Goal: Transaction & Acquisition: Obtain resource

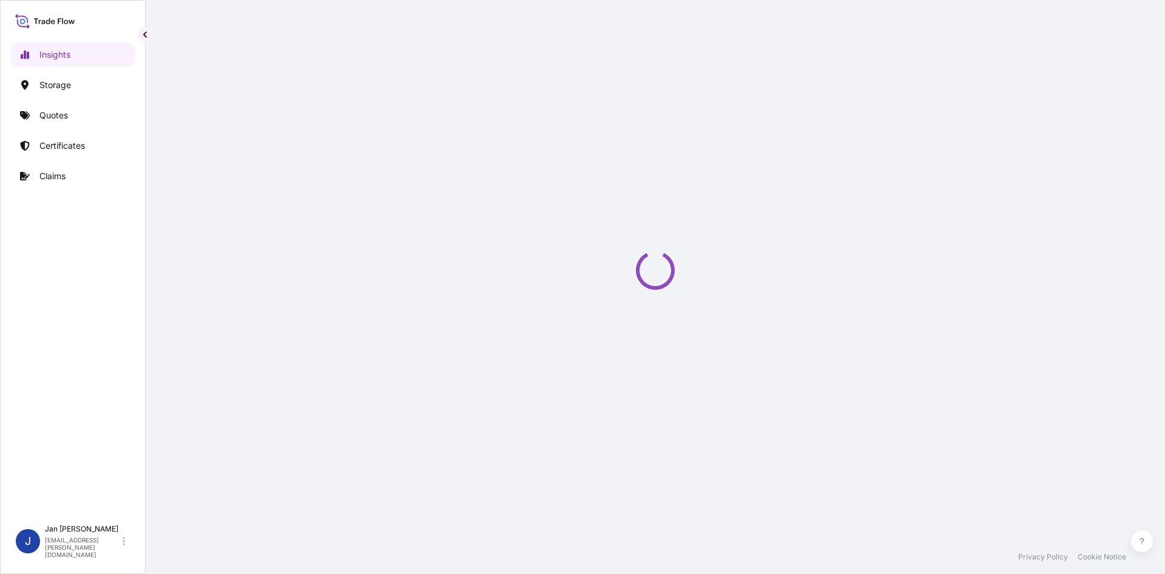
select select "2025"
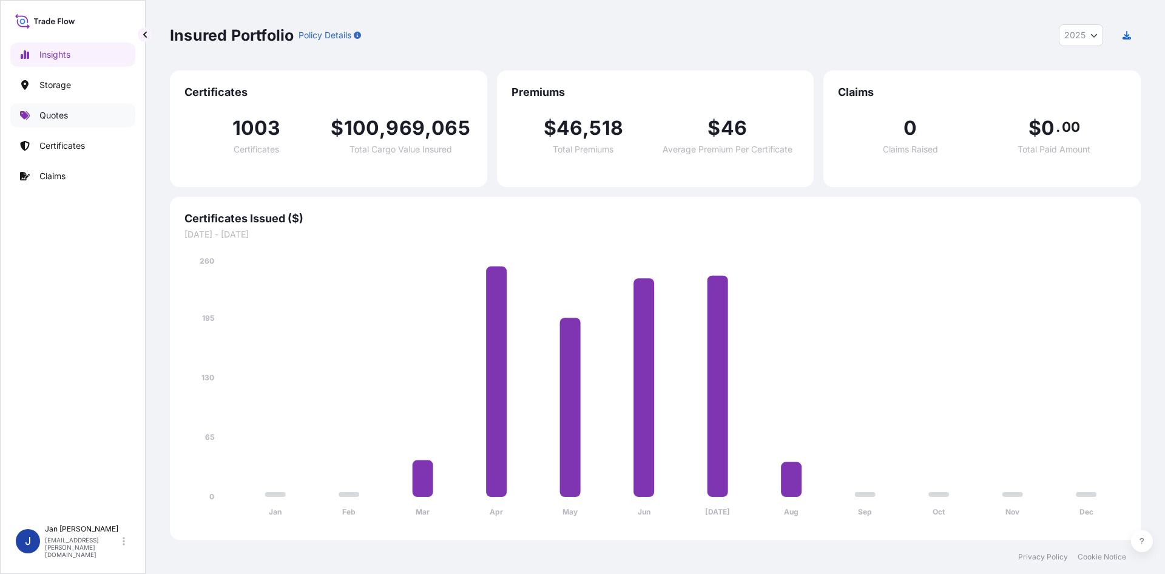
click at [78, 118] on link "Quotes" at bounding box center [72, 115] width 125 height 24
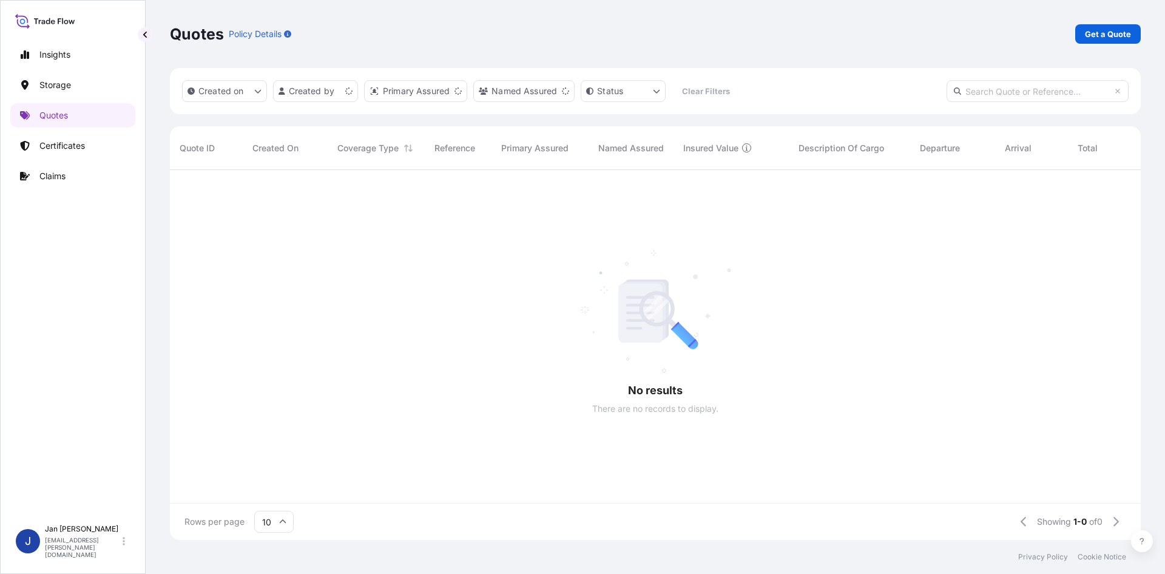
scroll to position [10, 10]
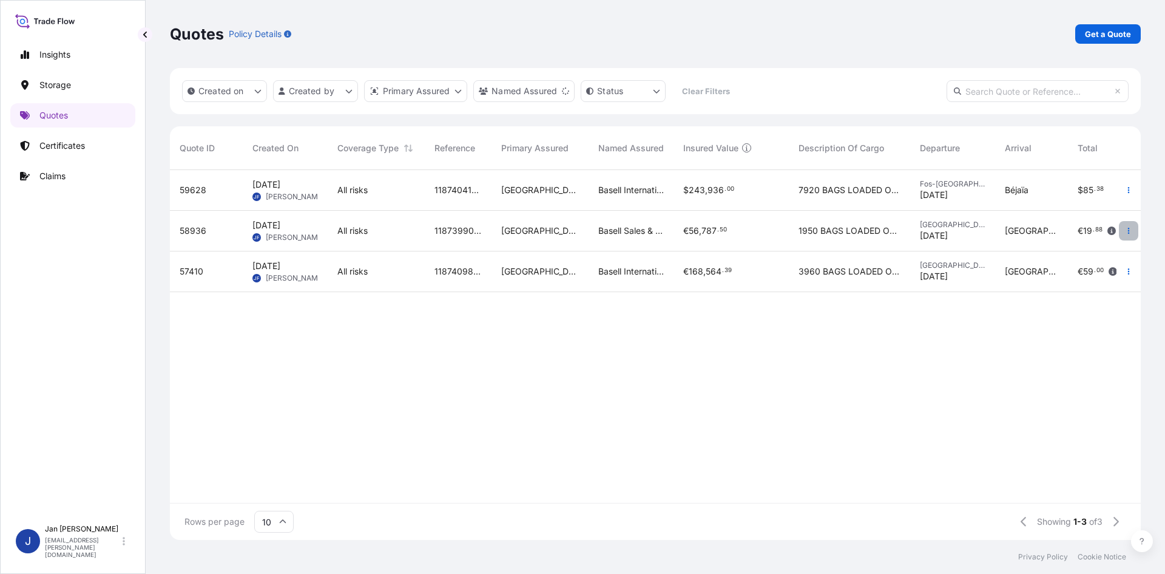
click at [1131, 235] on button "button" at bounding box center [1128, 230] width 19 height 19
click at [1104, 249] on p "Duplicate quote" at bounding box center [1079, 255] width 63 height 12
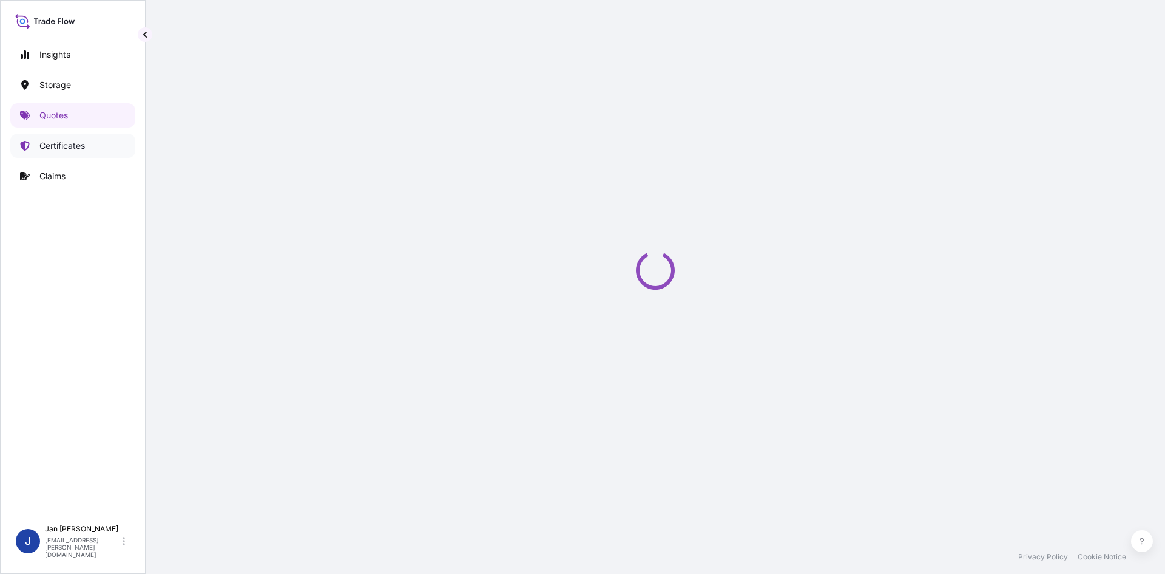
select select "Water"
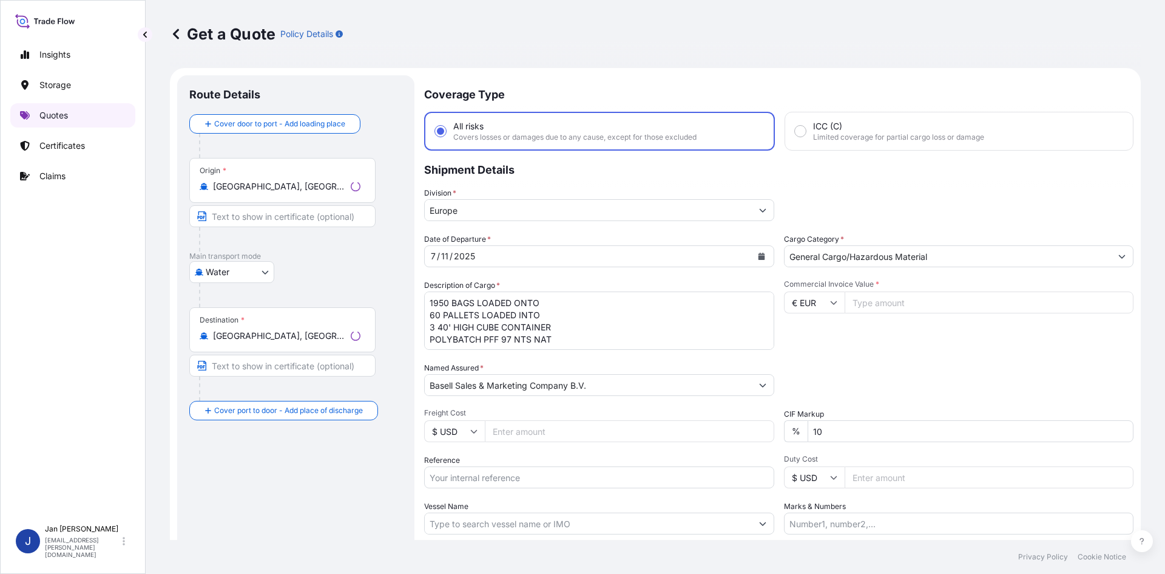
scroll to position [19, 0]
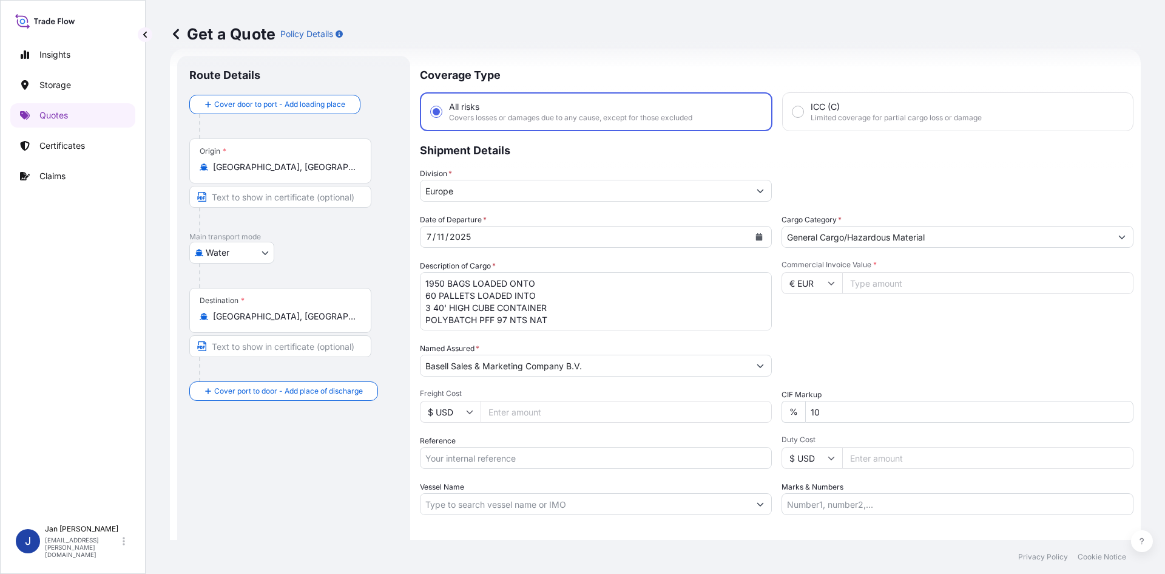
click at [303, 174] on div "Origin * [GEOGRAPHIC_DATA], [GEOGRAPHIC_DATA]" at bounding box center [280, 160] width 182 height 45
click at [303, 173] on input "[GEOGRAPHIC_DATA], [GEOGRAPHIC_DATA]" at bounding box center [284, 167] width 143 height 12
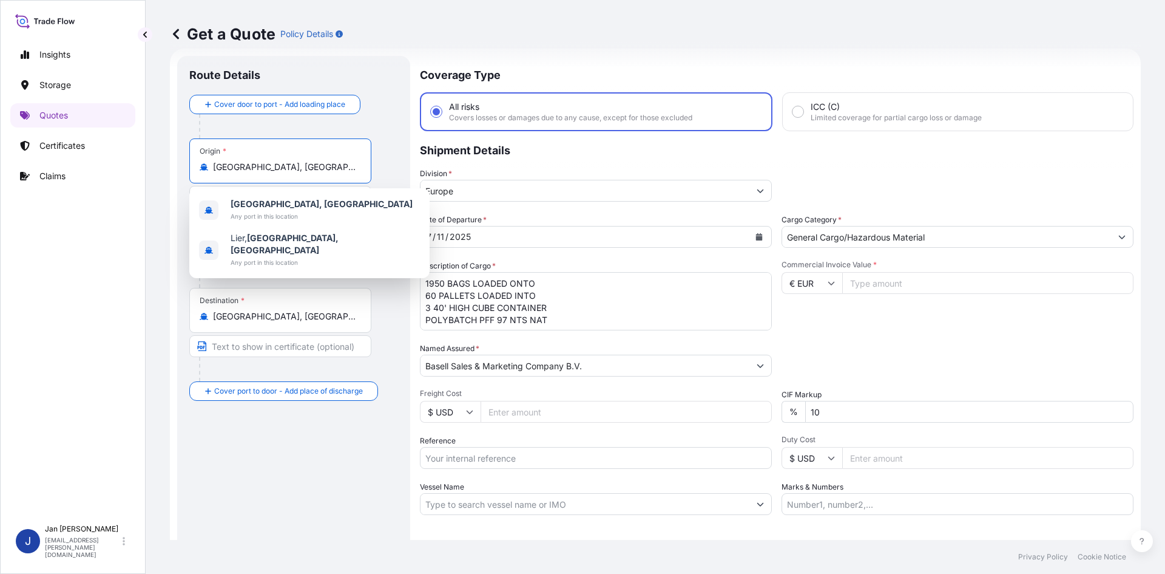
drag, startPoint x: 292, startPoint y: 165, endPoint x: 117, endPoint y: 175, distance: 175.7
click at [117, 175] on div "Insights Storage Quotes Certificates Claims J [PERSON_NAME] [EMAIL_ADDRESS][PER…" at bounding box center [582, 287] width 1165 height 574
paste input "GBLGP"
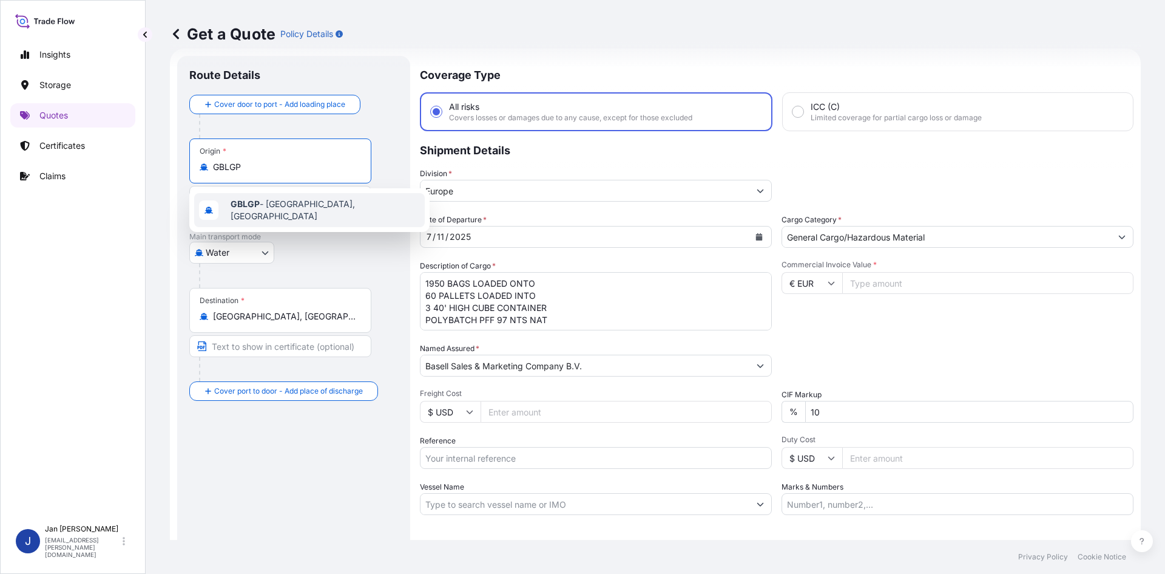
click at [278, 206] on span "GBLGP - [GEOGRAPHIC_DATA], [GEOGRAPHIC_DATA]" at bounding box center [325, 210] width 189 height 24
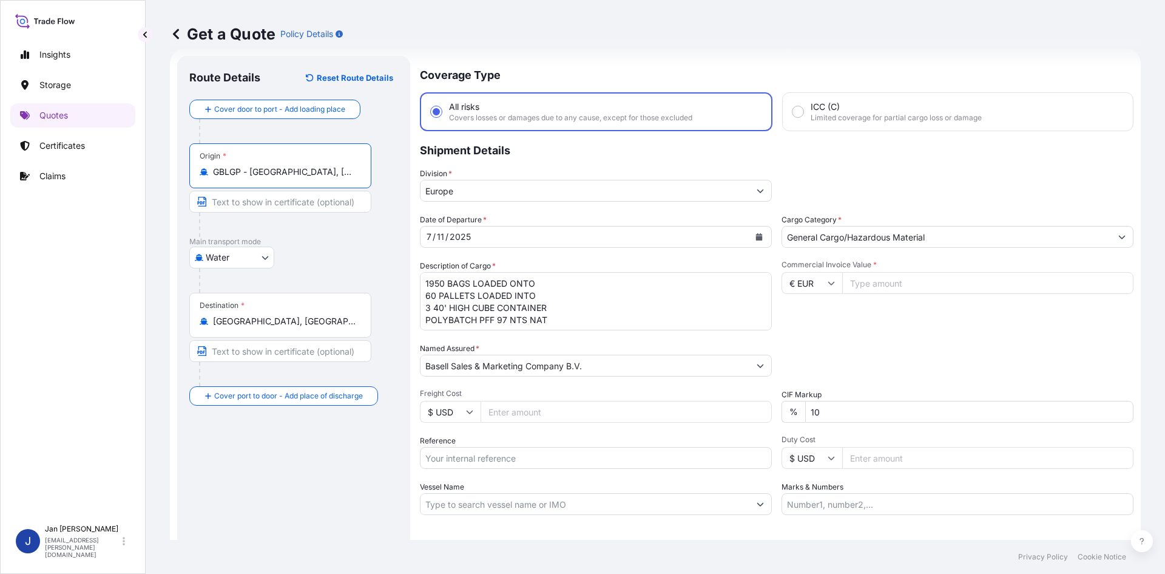
type input "GBLGP - [GEOGRAPHIC_DATA], [GEOGRAPHIC_DATA]"
drag, startPoint x: 544, startPoint y: 316, endPoint x: 407, endPoint y: 252, distance: 151.2
click at [407, 252] on form "Route Details Reset Route Details Cover door to port - Add loading place Place …" at bounding box center [655, 331] width 971 height 564
paste textarea "BAGS LOADED ONTO 18 PALLETS LOADED INTO 1 40' HIGH CUBE CONTAINER 24.750 MT MOP…"
click at [421, 281] on textarea "1950 BAGS LOADED ONTO 60 PALLETS LOADED INTO 3 40' HIGH CUBE CONTAINER POLYBATC…" at bounding box center [596, 301] width 352 height 58
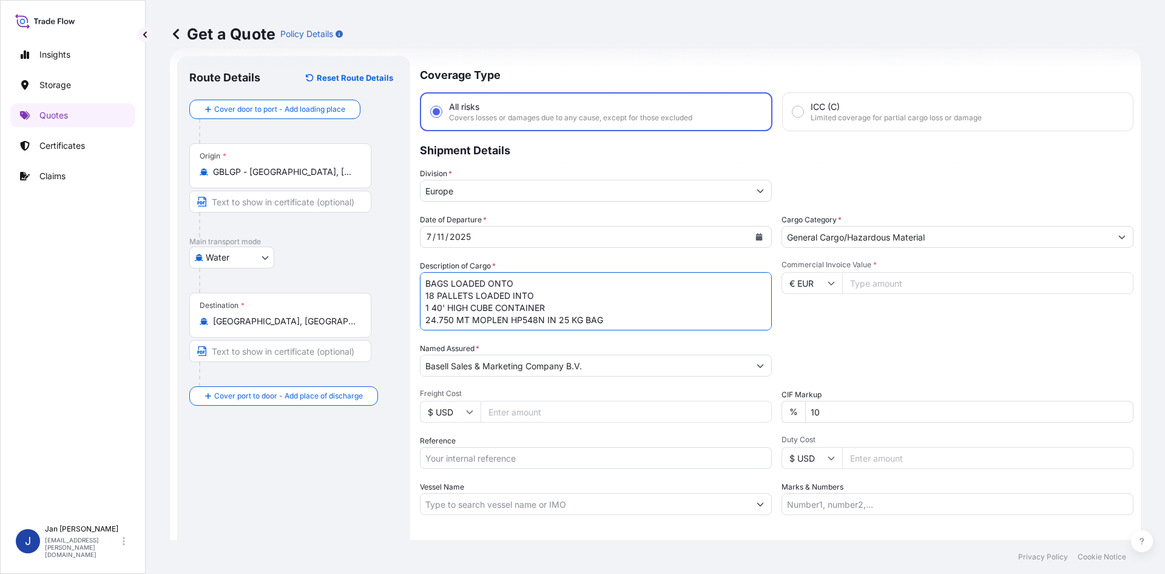
paste textarea "990"
type textarea "990 BAGS LOADED ONTO 18 PALLETS LOADED INTO 1 40' HIGH CUBE CONTAINER 24.750 MT…"
click at [506, 456] on input "Reference" at bounding box center [596, 458] width 352 height 22
paste input "1187408978"
type input "1187408978 5013152398"
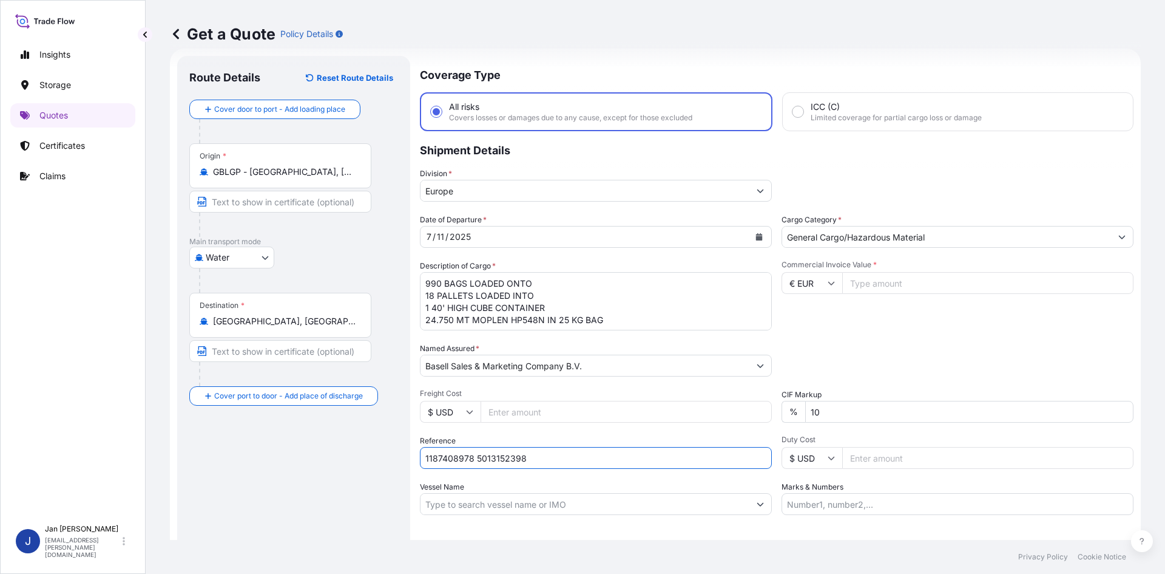
click at [897, 285] on input "Commercial Invoice Value *" at bounding box center [987, 283] width 291 height 22
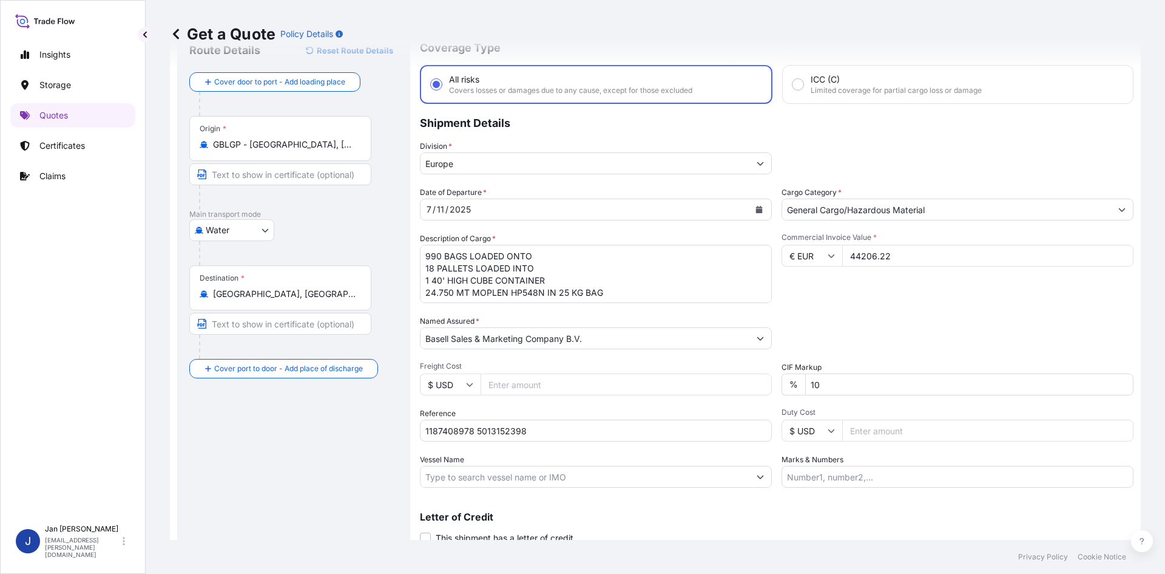
scroll to position [0, 0]
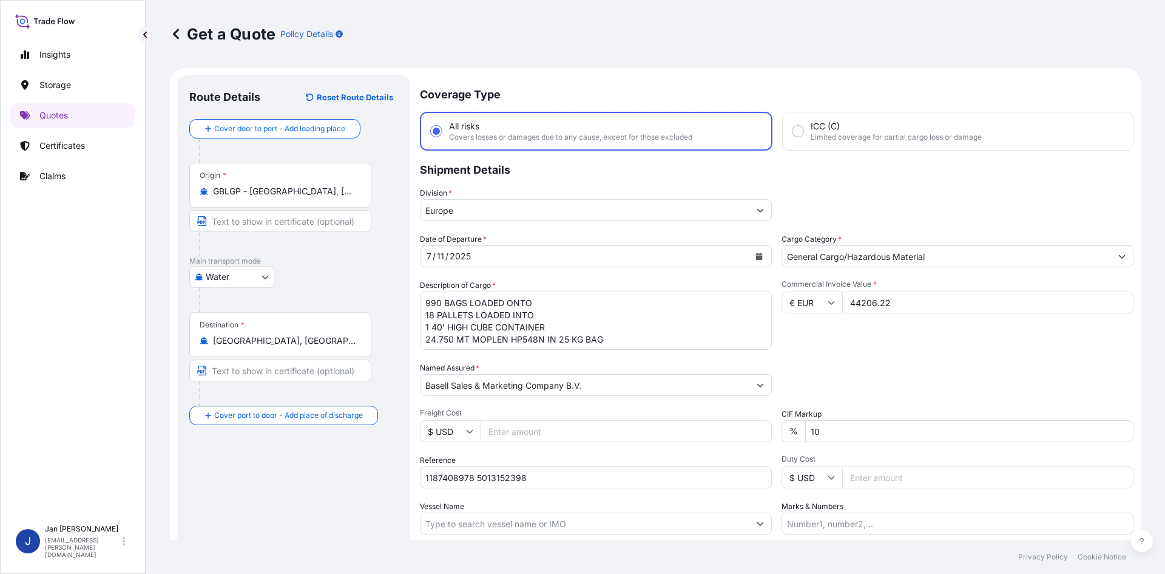
type input "44206.22"
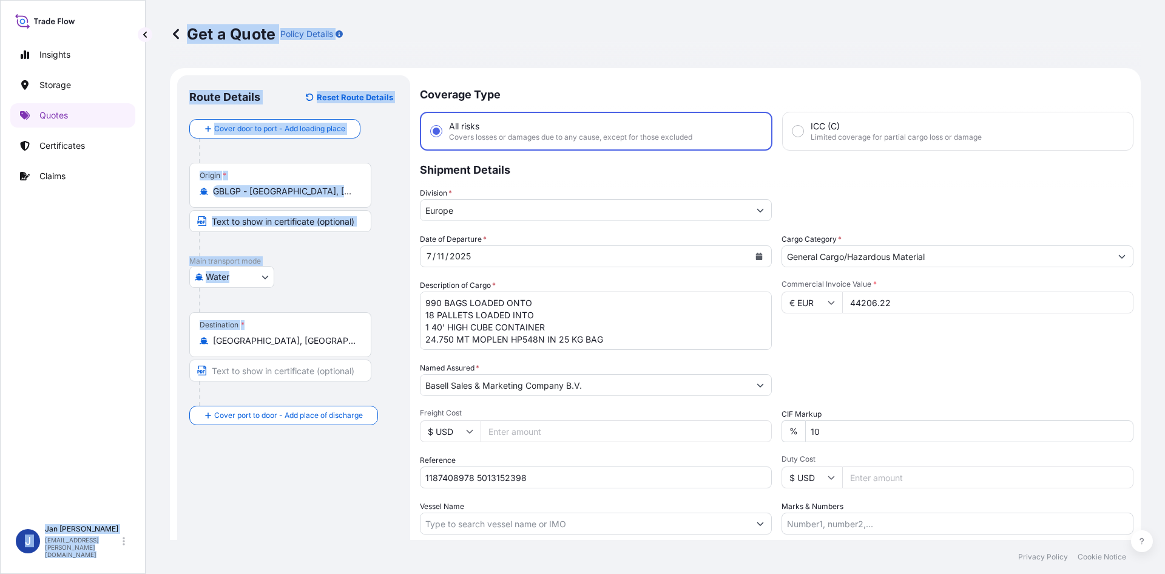
drag, startPoint x: 284, startPoint y: 348, endPoint x: 132, endPoint y: 350, distance: 152.3
click at [132, 350] on div "Insights Storage Quotes Certificates Claims J [PERSON_NAME] [EMAIL_ADDRESS][PER…" at bounding box center [582, 287] width 1165 height 574
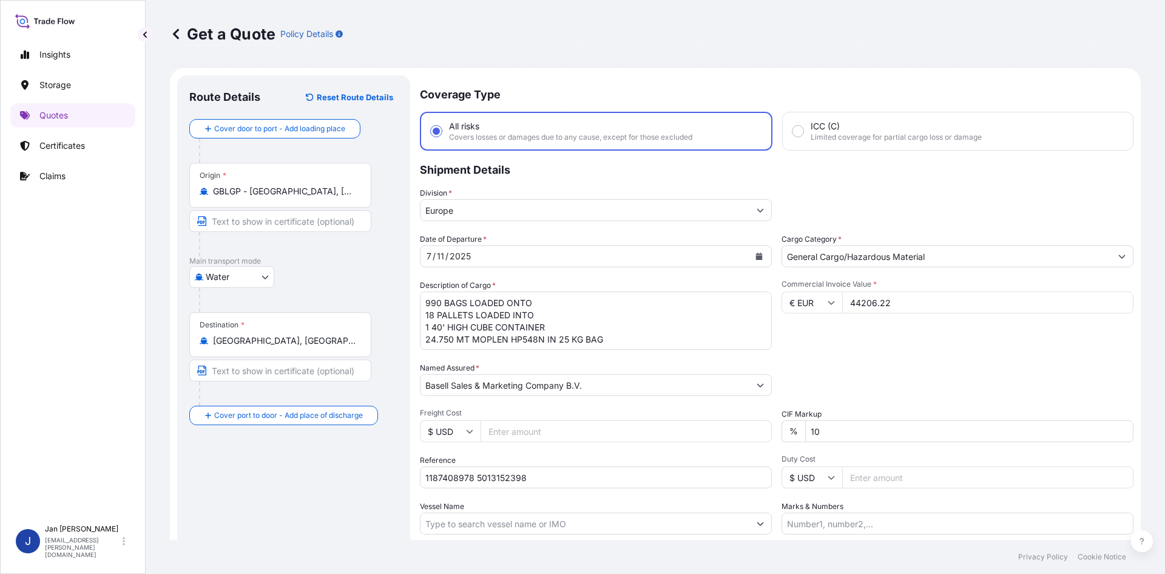
click at [277, 344] on input "[GEOGRAPHIC_DATA], [GEOGRAPHIC_DATA]" at bounding box center [284, 340] width 143 height 12
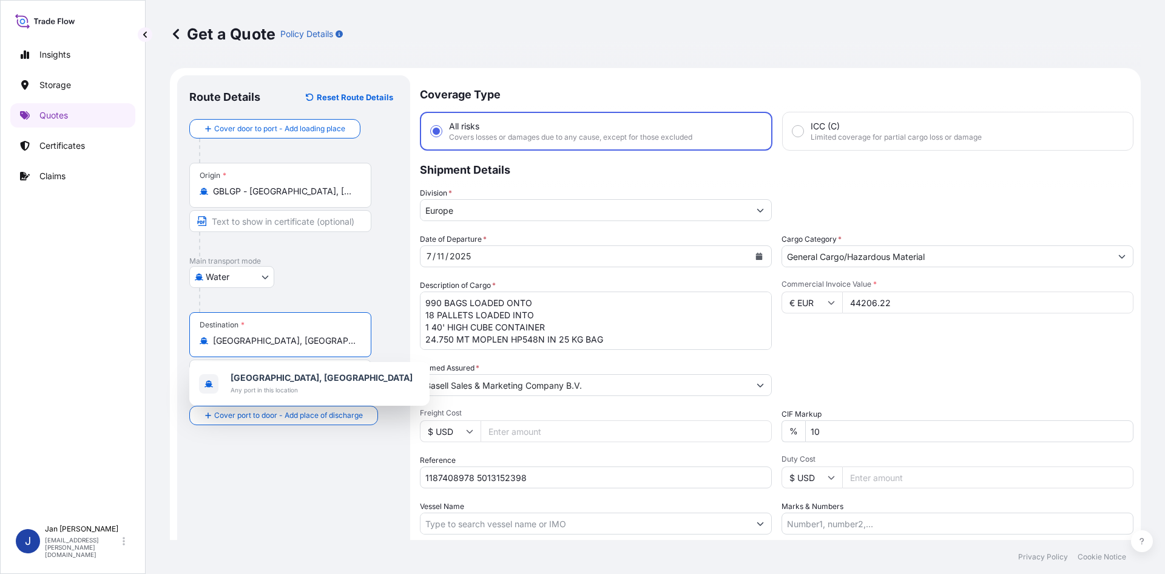
drag, startPoint x: 289, startPoint y: 341, endPoint x: 186, endPoint y: 351, distance: 103.7
click at [186, 351] on div "Route Details Reset Route Details Cover door to port - Add loading place Place …" at bounding box center [293, 349] width 233 height 549
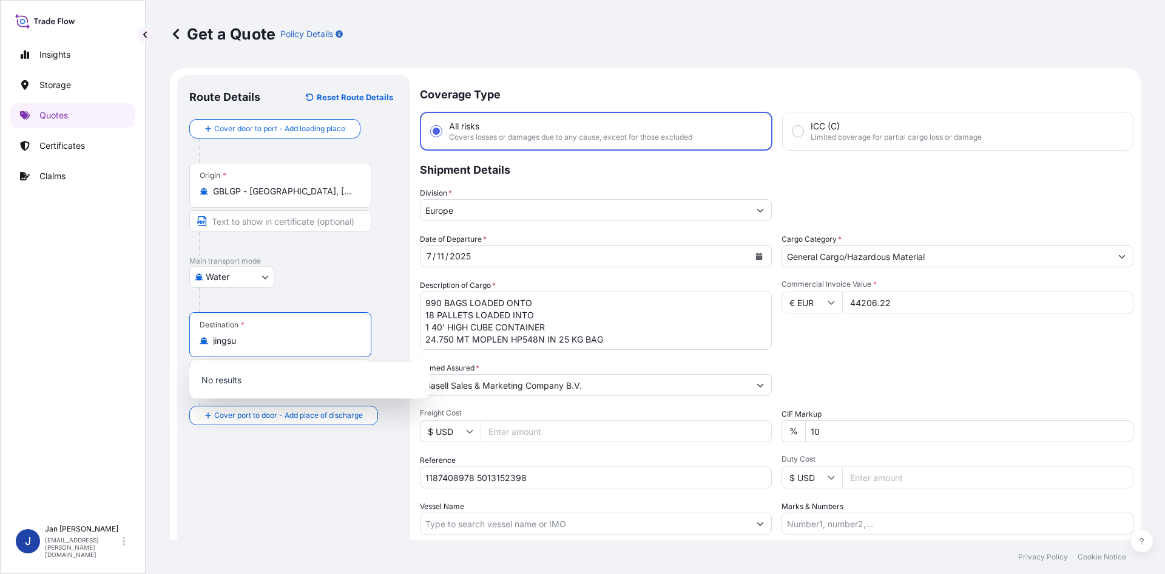
type input "[GEOGRAPHIC_DATA], [GEOGRAPHIC_DATA]"
click at [510, 255] on div "[DATE]" at bounding box center [585, 256] width 329 height 22
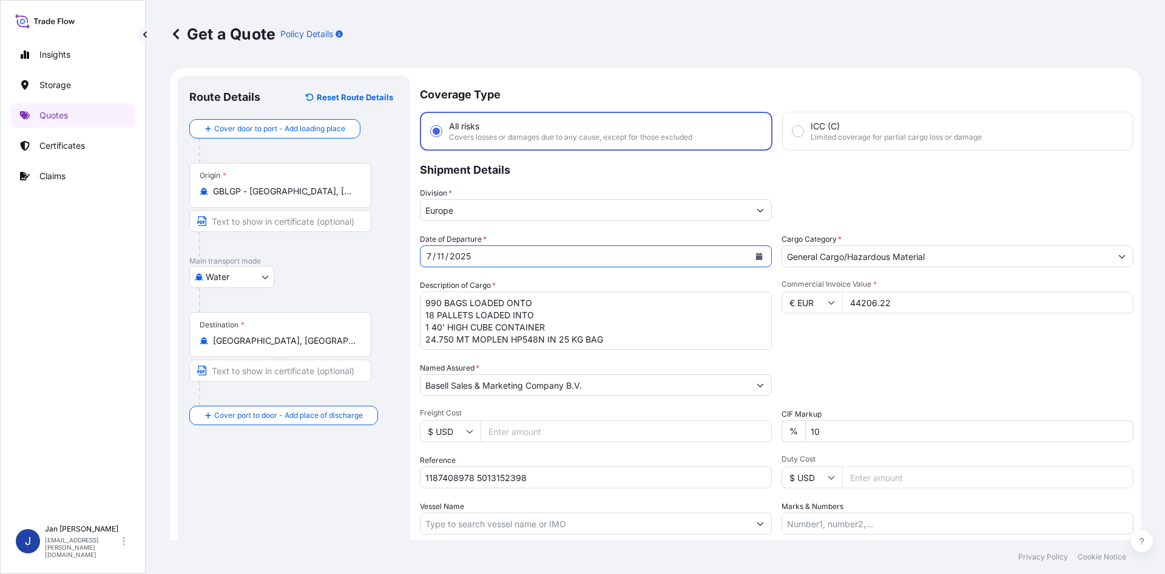
click at [552, 253] on div "[DATE]" at bounding box center [585, 256] width 329 height 22
click at [756, 254] on icon "Calendar" at bounding box center [759, 255] width 7 height 7
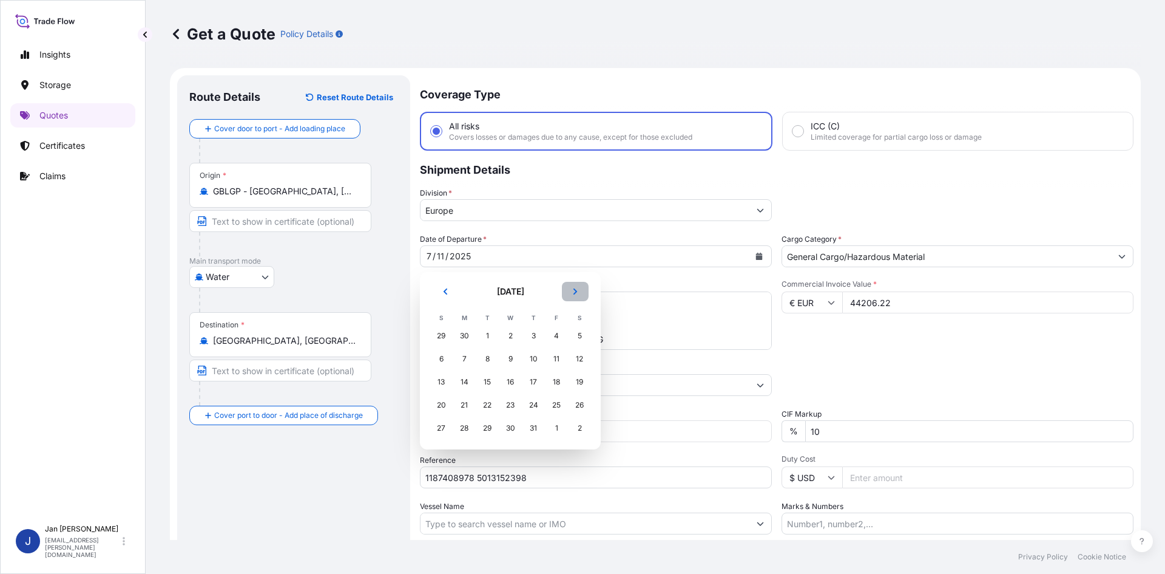
click at [580, 297] on button "Next" at bounding box center [575, 291] width 27 height 19
click at [533, 357] on div "7" at bounding box center [534, 359] width 22 height 22
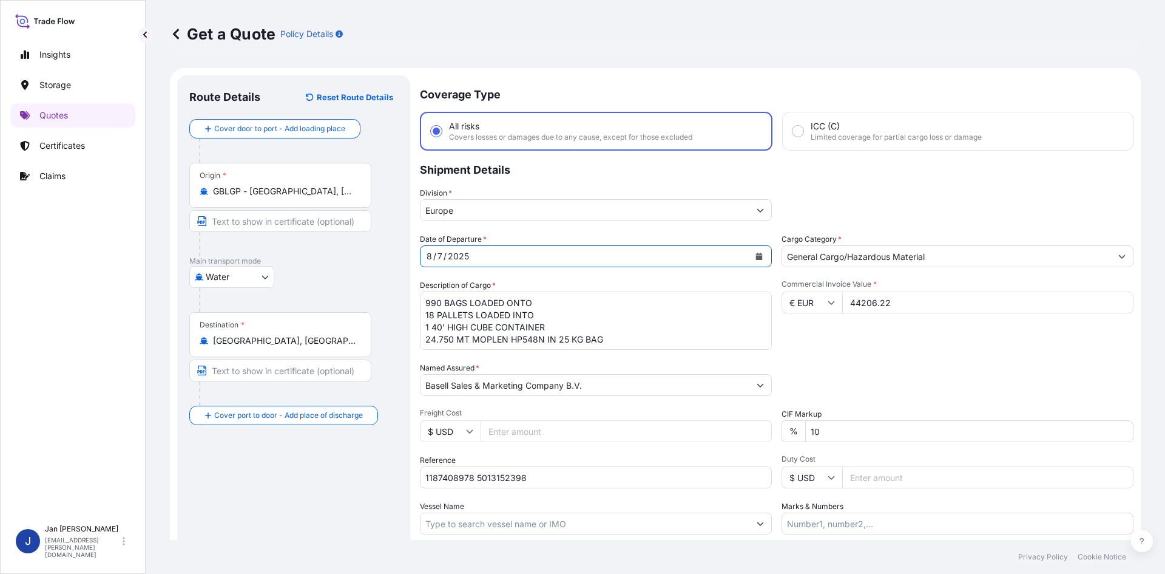
click at [1032, 364] on div "Packing Category Type to search a container mode Please select a primary mode o…" at bounding box center [958, 379] width 352 height 34
click at [292, 343] on input "[GEOGRAPHIC_DATA], [GEOGRAPHIC_DATA]" at bounding box center [284, 340] width 143 height 12
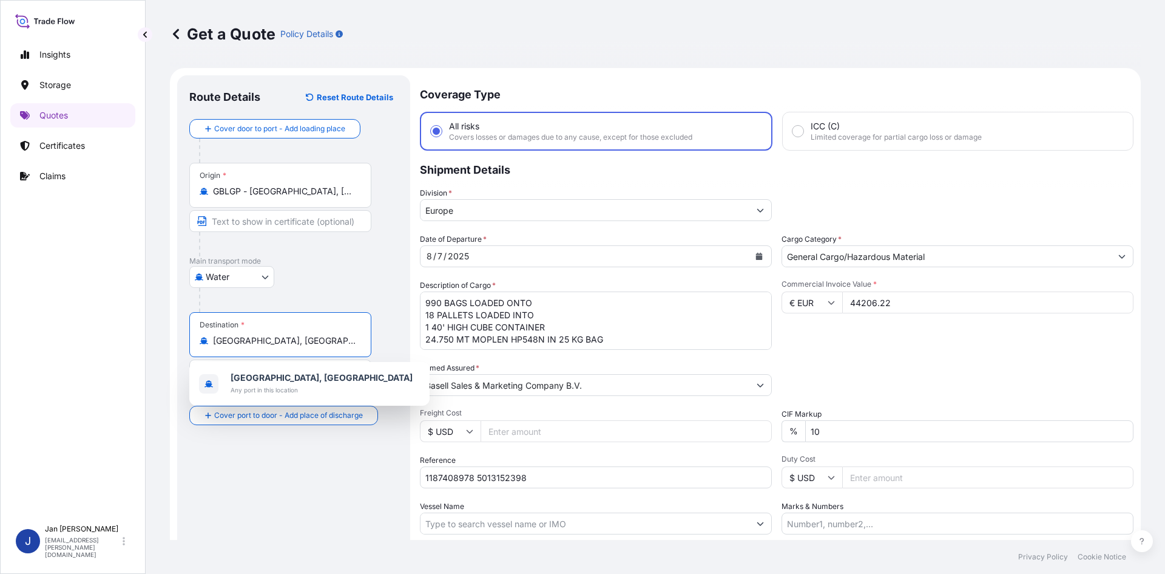
drag, startPoint x: 236, startPoint y: 345, endPoint x: 157, endPoint y: 356, distance: 79.7
click at [157, 356] on div "Get a Quote Policy Details Route Details Reset Route Details Cover door to port…" at bounding box center [656, 270] width 1020 height 540
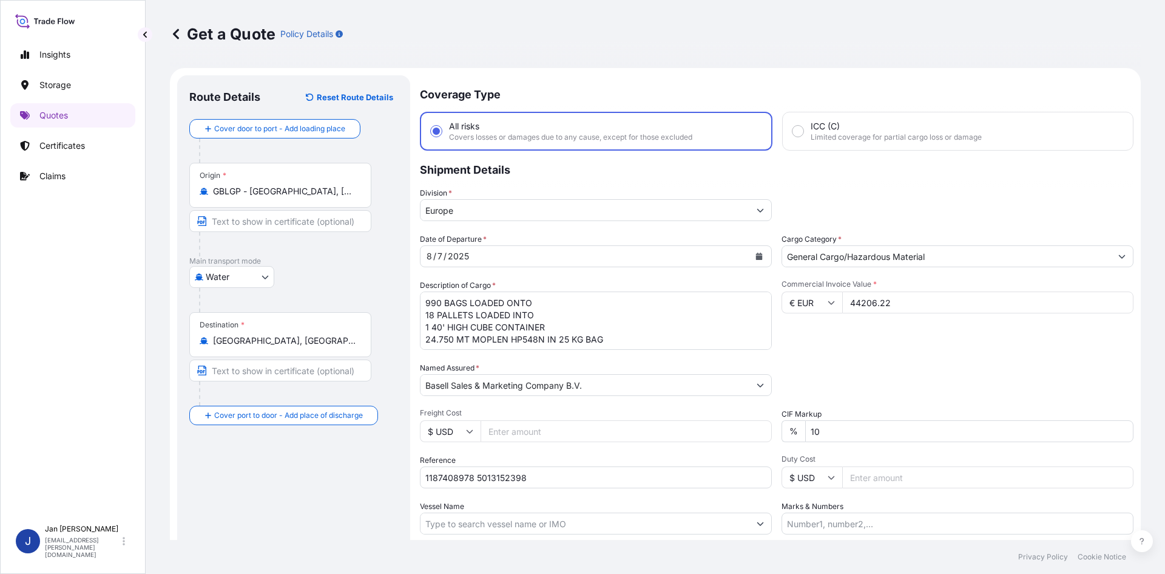
click at [303, 352] on div "Destination * [GEOGRAPHIC_DATA], [GEOGRAPHIC_DATA]" at bounding box center [280, 334] width 182 height 45
click at [303, 347] on input "[GEOGRAPHIC_DATA], [GEOGRAPHIC_DATA]" at bounding box center [284, 340] width 143 height 12
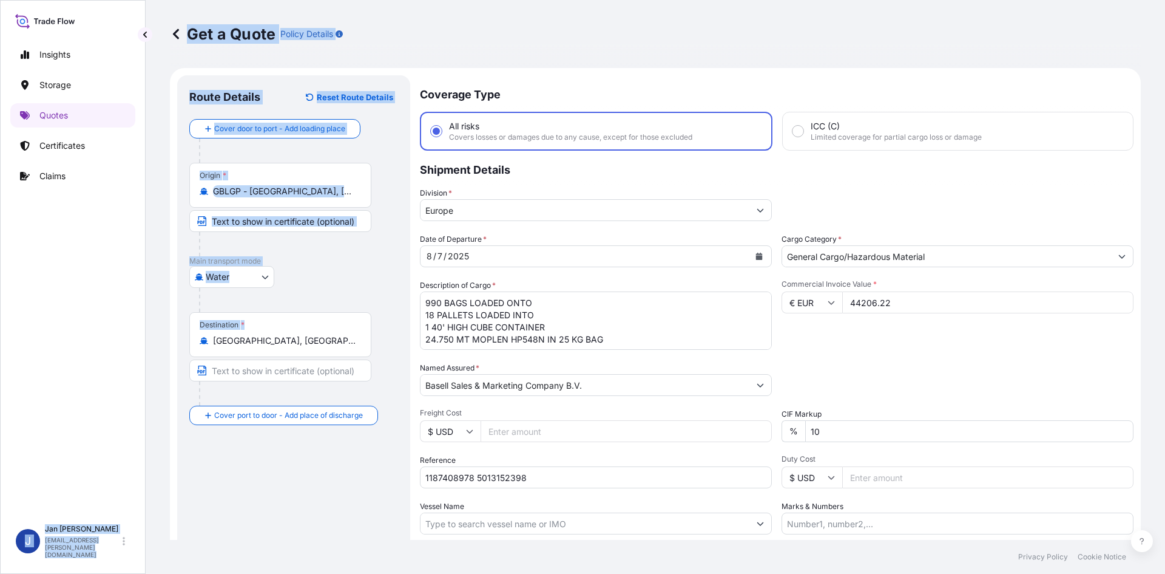
drag, startPoint x: 305, startPoint y: 348, endPoint x: 99, endPoint y: 350, distance: 206.4
click at [99, 350] on div "Insights Storage Quotes Certificates Claims J [PERSON_NAME] [EMAIL_ADDRESS][PER…" at bounding box center [582, 287] width 1165 height 574
drag, startPoint x: 333, startPoint y: 342, endPoint x: 310, endPoint y: 343, distance: 22.5
click at [331, 342] on input "[GEOGRAPHIC_DATA], [GEOGRAPHIC_DATA]" at bounding box center [284, 340] width 143 height 12
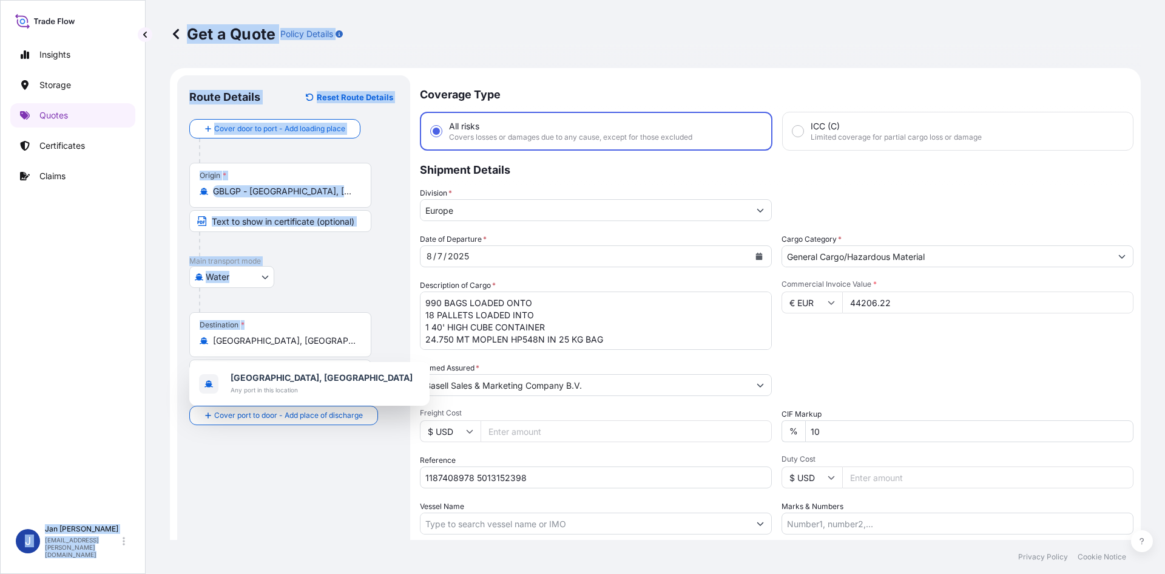
drag, startPoint x: 286, startPoint y: 350, endPoint x: 302, endPoint y: 337, distance: 20.7
click at [286, 350] on div "Destination * [GEOGRAPHIC_DATA], [GEOGRAPHIC_DATA]" at bounding box center [280, 334] width 182 height 45
click at [286, 347] on input "[GEOGRAPHIC_DATA], [GEOGRAPHIC_DATA]" at bounding box center [284, 340] width 143 height 12
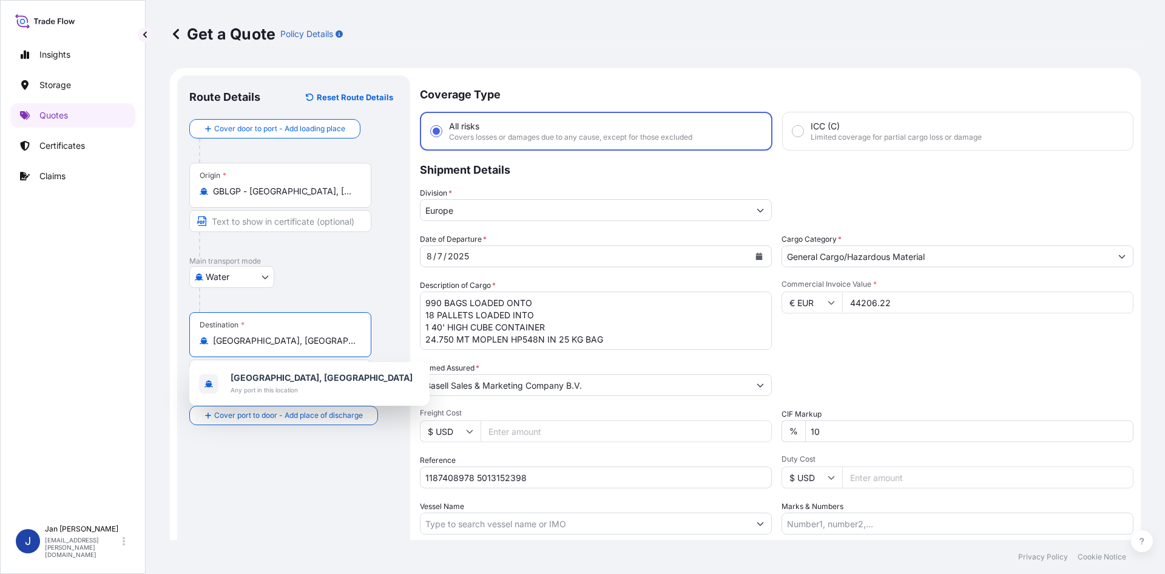
drag, startPoint x: 282, startPoint y: 345, endPoint x: 121, endPoint y: 368, distance: 161.9
click at [122, 368] on div "Insights Storage Quotes Certificates Claims J [PERSON_NAME] [EMAIL_ADDRESS][PER…" at bounding box center [582, 287] width 1165 height 574
paste input "CNSHA"
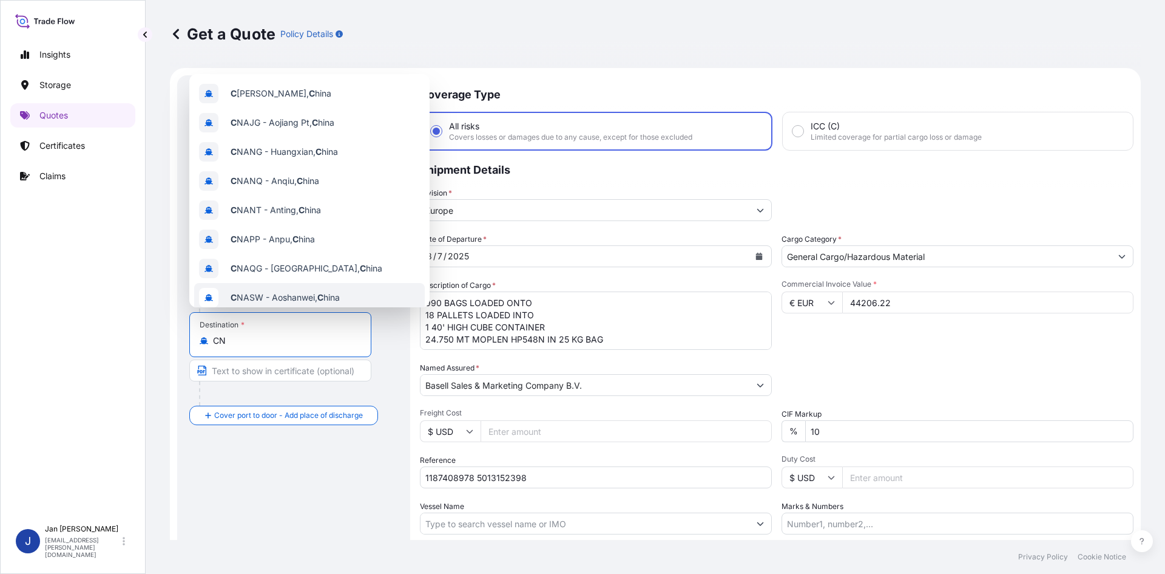
type input "C"
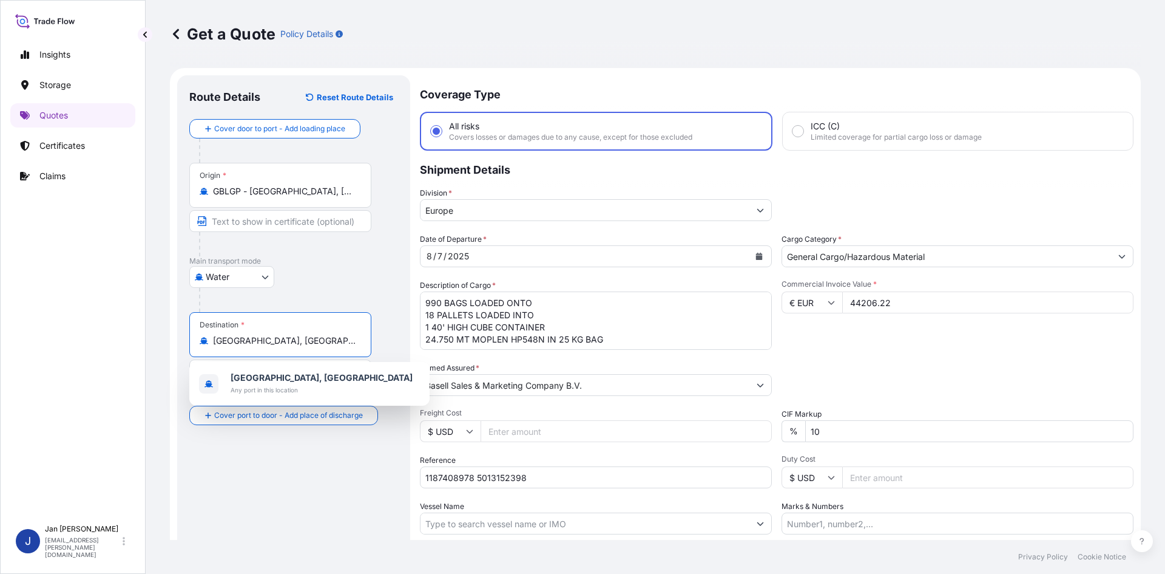
drag, startPoint x: 284, startPoint y: 337, endPoint x: 124, endPoint y: 364, distance: 161.7
click at [124, 364] on div "Insights Storage Quotes Certificates Claims J [PERSON_NAME] [EMAIL_ADDRESS][PER…" at bounding box center [582, 287] width 1165 height 574
paste input "[GEOGRAPHIC_DATA]"
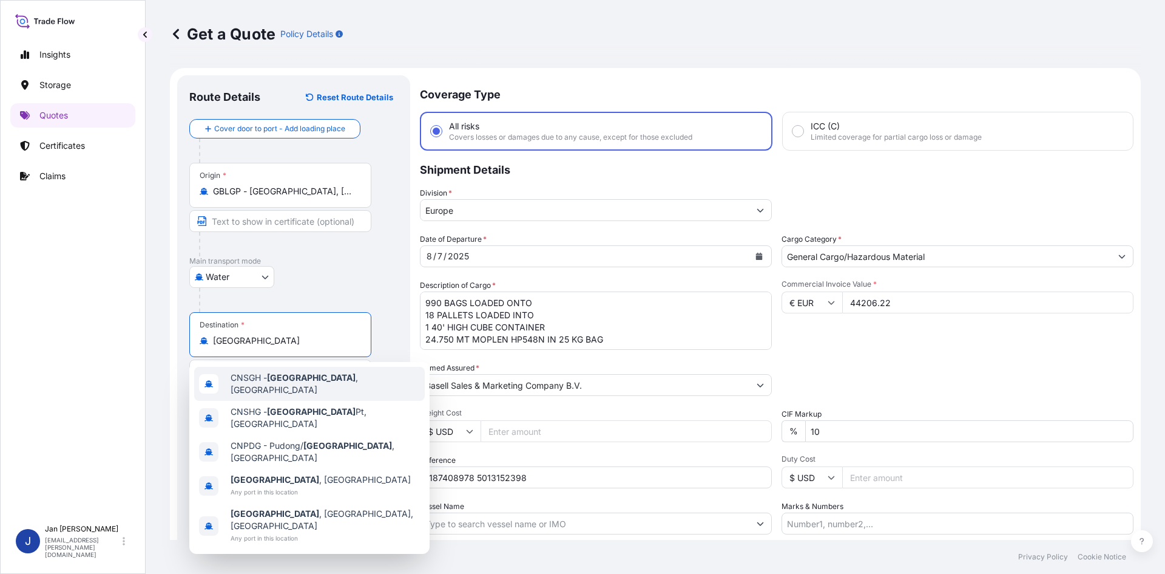
click at [368, 381] on div "CNSGH - [GEOGRAPHIC_DATA] , [GEOGRAPHIC_DATA]" at bounding box center [309, 384] width 231 height 34
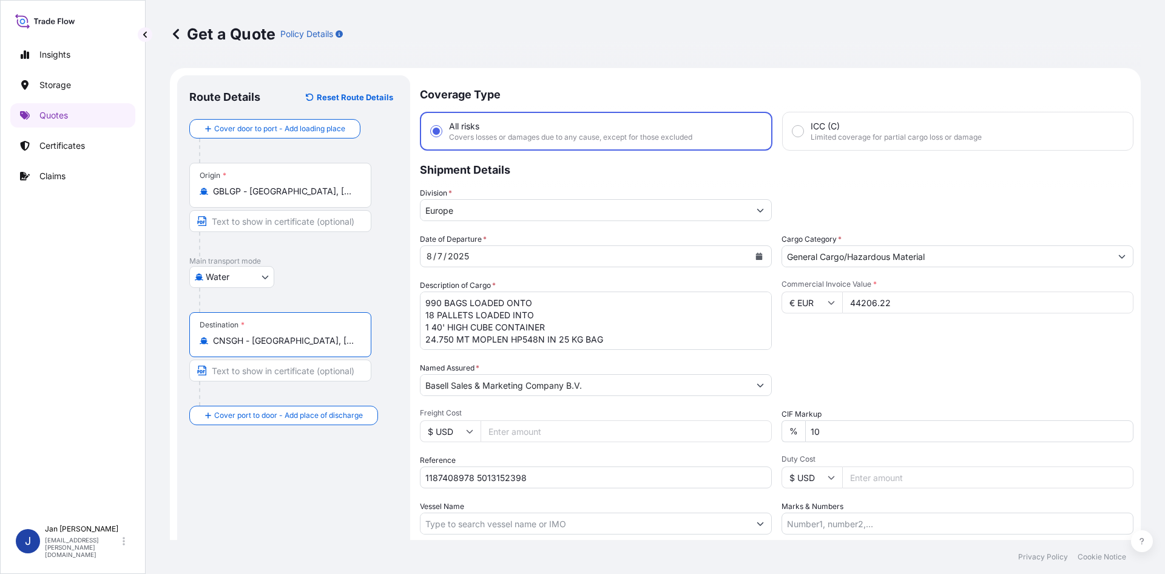
type input "CNSGH - [GEOGRAPHIC_DATA], [GEOGRAPHIC_DATA]"
drag, startPoint x: 411, startPoint y: 301, endPoint x: 388, endPoint y: 301, distance: 22.5
click at [388, 301] on form "Route Details Reset Route Details Cover door to port - Add loading place Place …" at bounding box center [655, 350] width 971 height 564
click at [394, 362] on div "Destination * CNSGH - [GEOGRAPHIC_DATA], [GEOGRAPHIC_DATA]" at bounding box center [293, 358] width 209 height 93
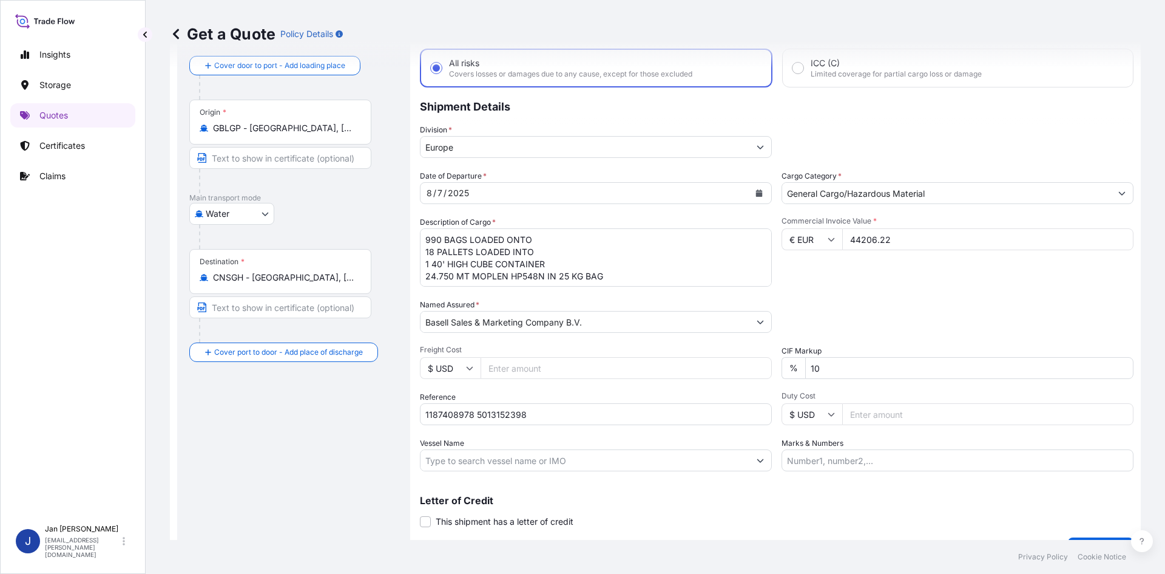
scroll to position [92, 0]
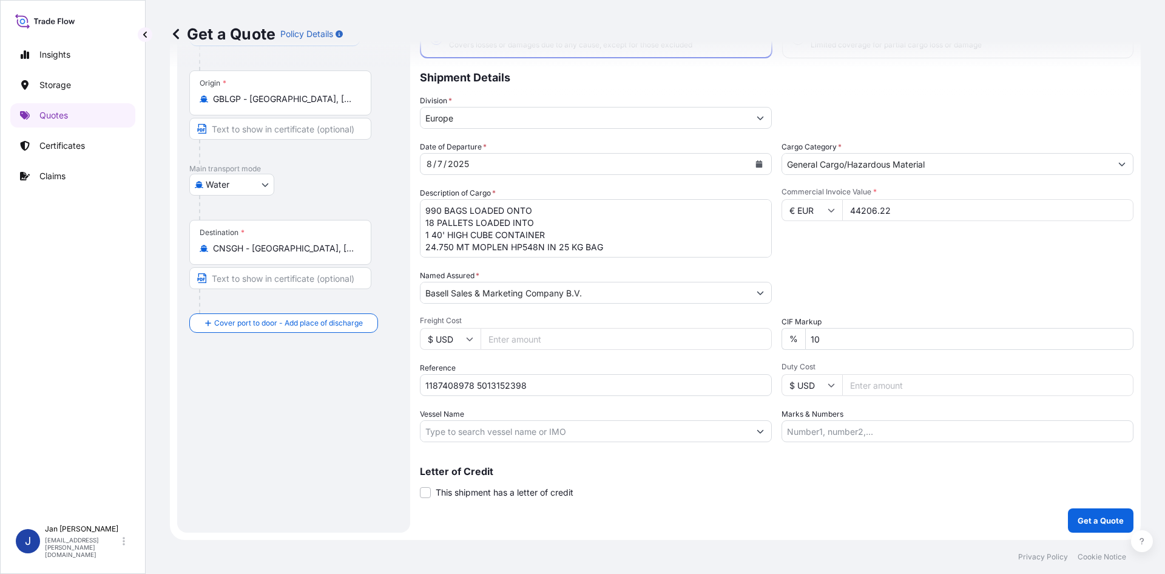
click at [513, 431] on input "Vessel Name" at bounding box center [585, 431] width 329 height 22
paste input "[GEOGRAPHIC_DATA] MAERSK"
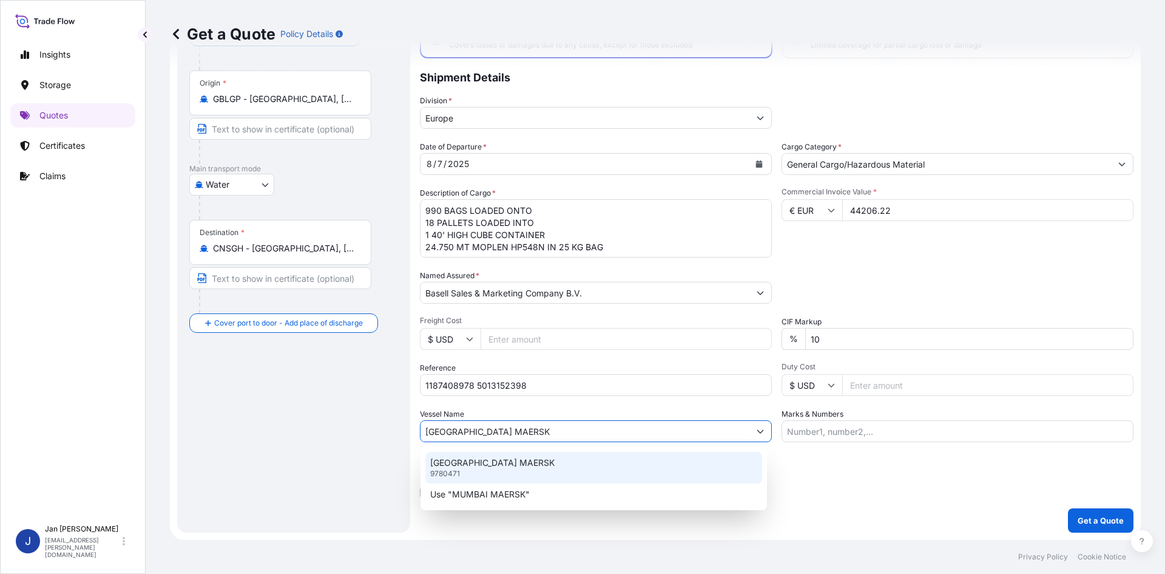
click at [751, 471] on div "MUMBAI MAERSK 9780471" at bounding box center [593, 468] width 337 height 32
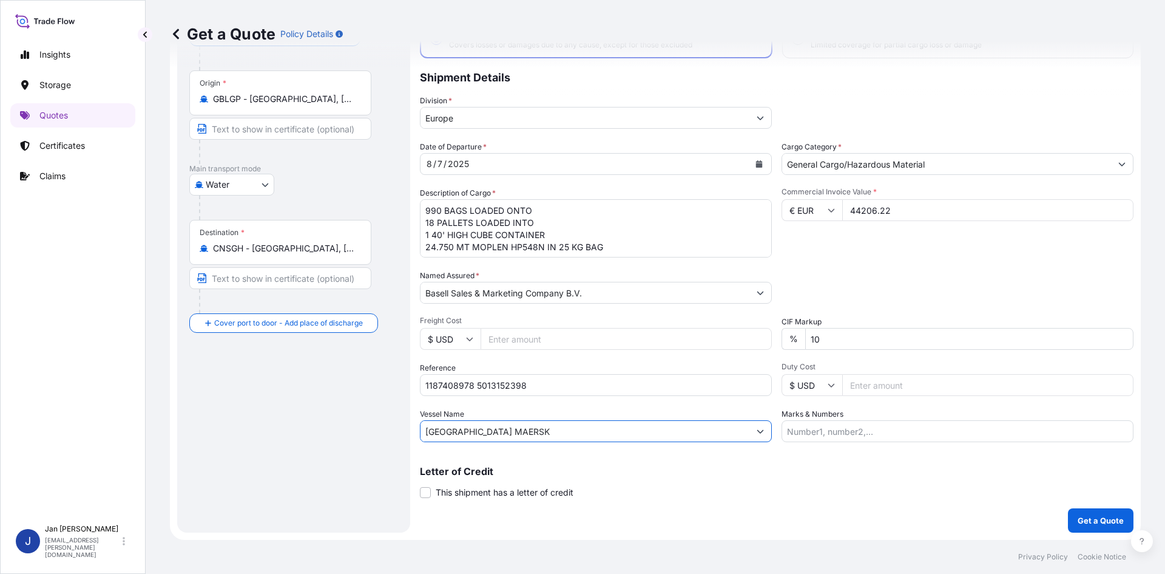
type input "[GEOGRAPHIC_DATA] MAERSK"
click at [1091, 510] on button "Get a Quote" at bounding box center [1101, 520] width 66 height 24
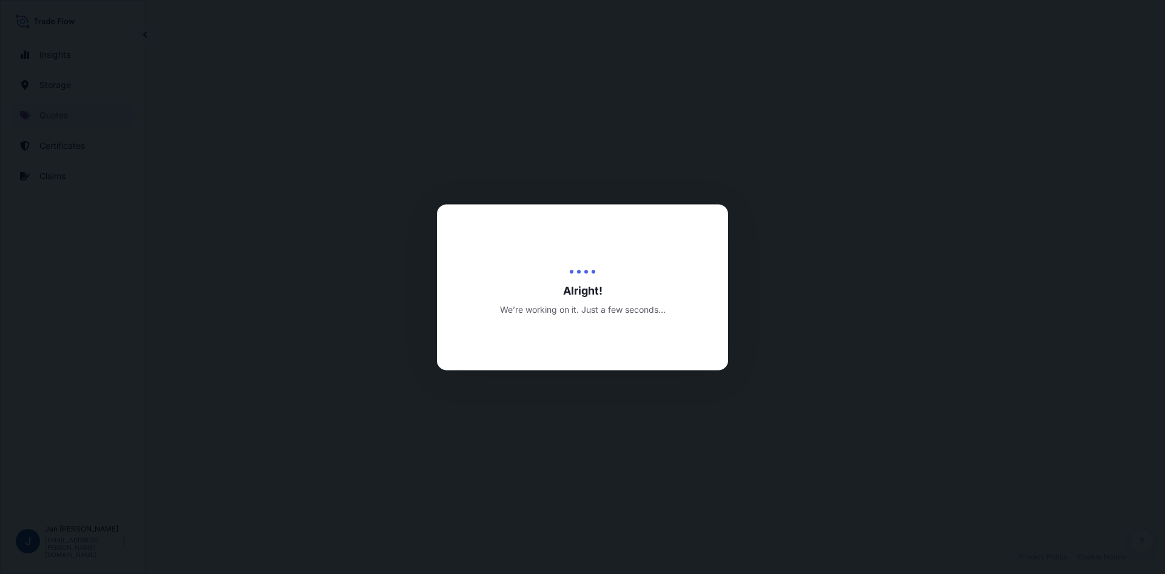
select select "Water"
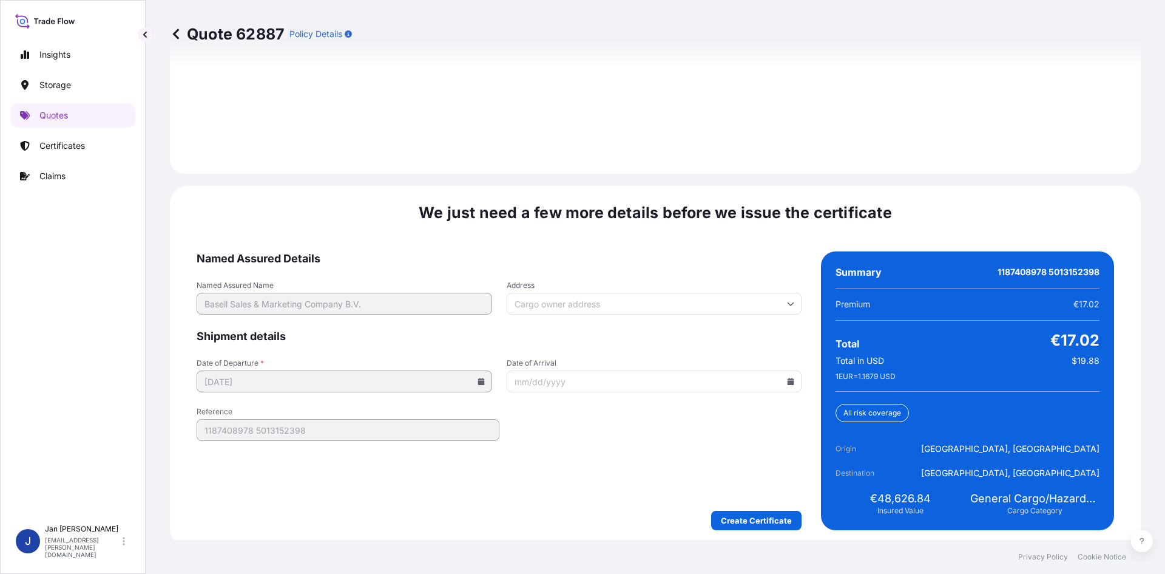
scroll to position [1741, 0]
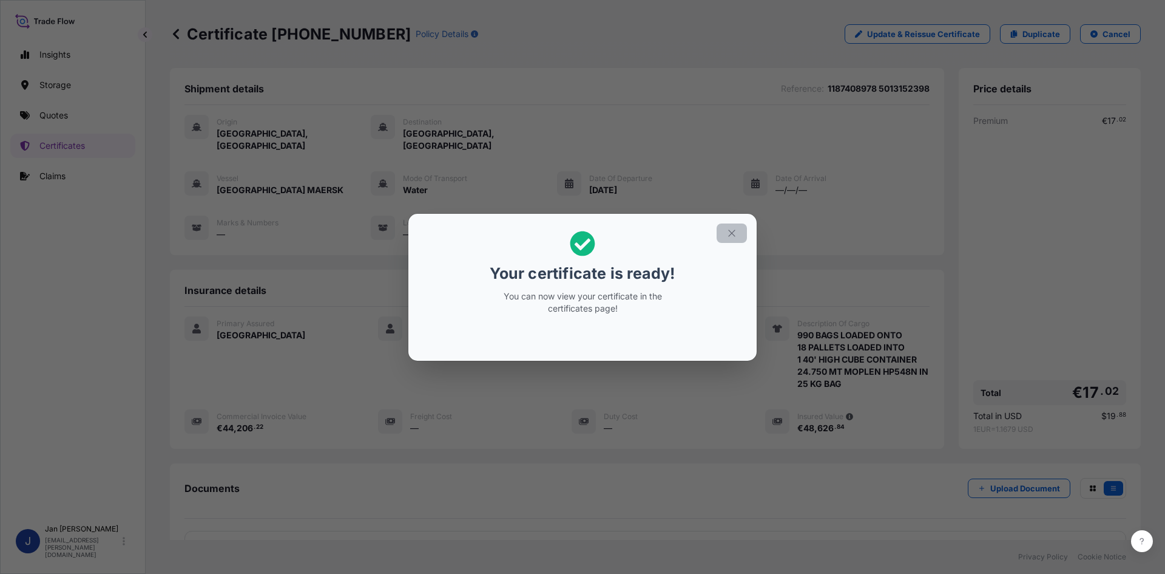
click at [732, 228] on icon "button" at bounding box center [731, 233] width 11 height 11
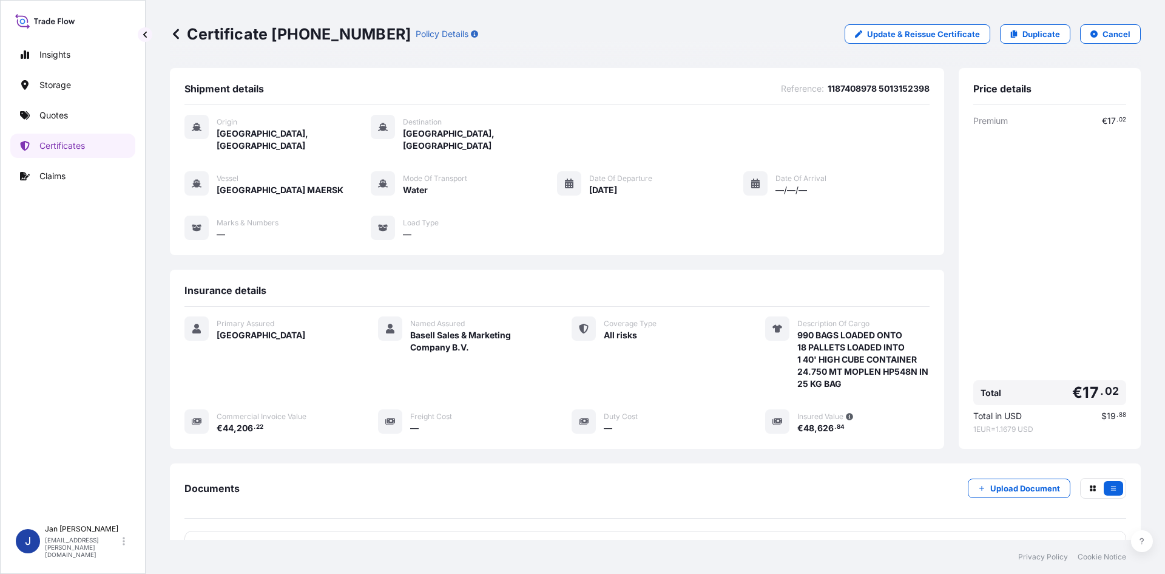
scroll to position [113, 0]
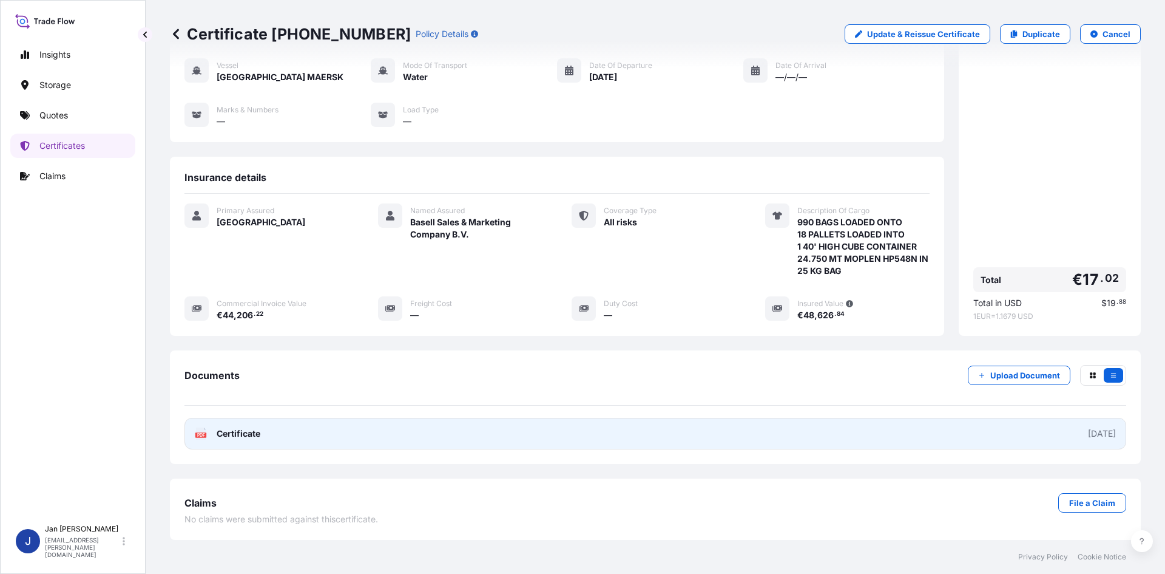
click at [958, 441] on link "PDF Certificate [DATE]" at bounding box center [655, 434] width 942 height 32
